Goal: Navigation & Orientation: Find specific page/section

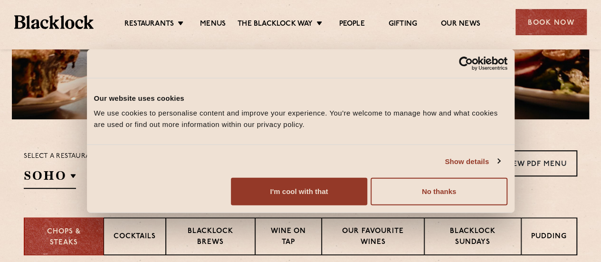
scroll to position [310, 0]
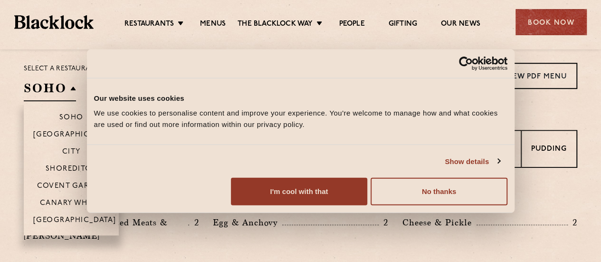
click at [48, 89] on h2 "SOHO" at bounding box center [50, 90] width 52 height 21
click at [60, 165] on p "Shoreditch" at bounding box center [72, 170] width 52 height 10
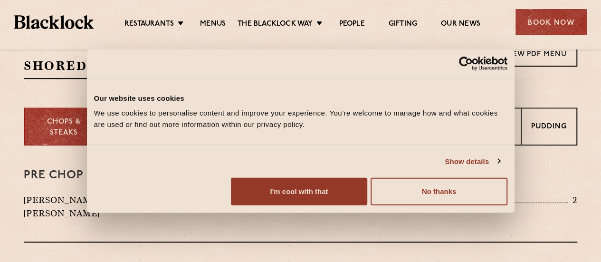
scroll to position [333, 0]
click at [486, 126] on p "Blacklock Sundays" at bounding box center [473, 127] width 77 height 22
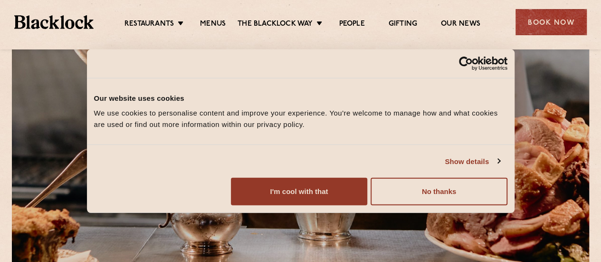
scroll to position [0, 0]
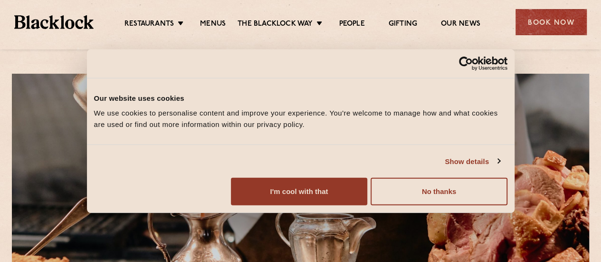
click at [50, 20] on img at bounding box center [53, 21] width 79 height 13
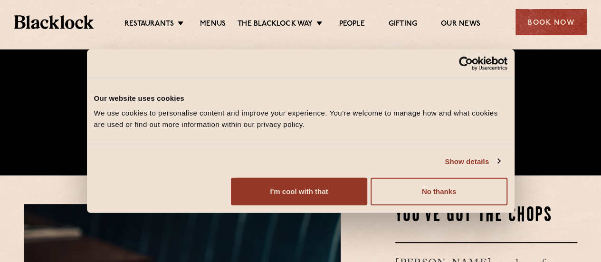
scroll to position [86, 0]
